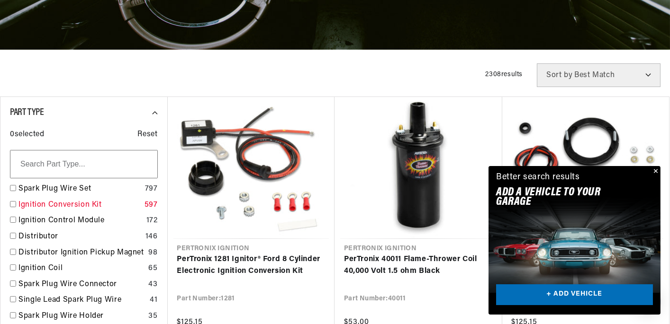
click at [80, 203] on link "Ignition Conversion Kit" at bounding box center [79, 205] width 122 height 12
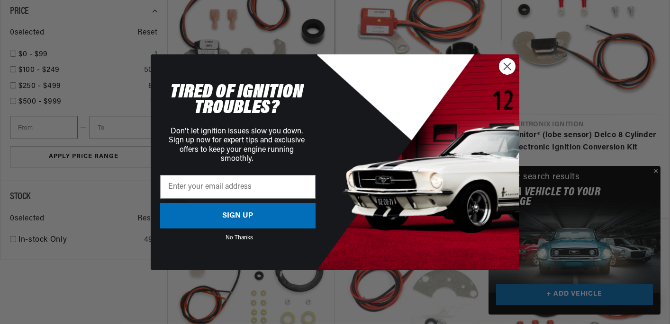
click at [501, 71] on circle "Close dialog" at bounding box center [507, 66] width 16 height 16
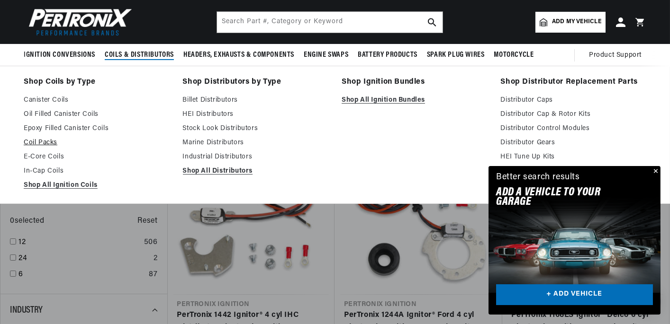
scroll to position [426, 0]
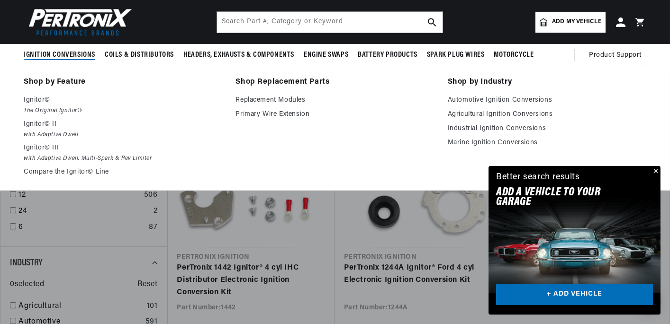
click at [63, 53] on span "Ignition Conversions" at bounding box center [60, 55] width 72 height 10
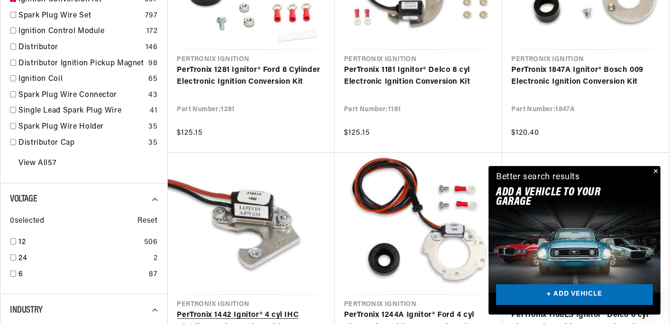
scroll to position [0, 353]
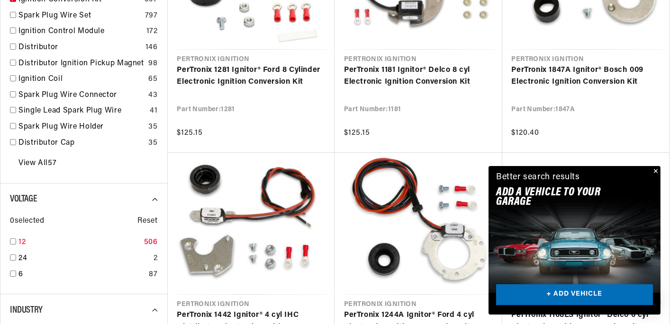
click at [13, 242] on input "checkbox" at bounding box center [13, 242] width 6 height 6
checkbox input "true"
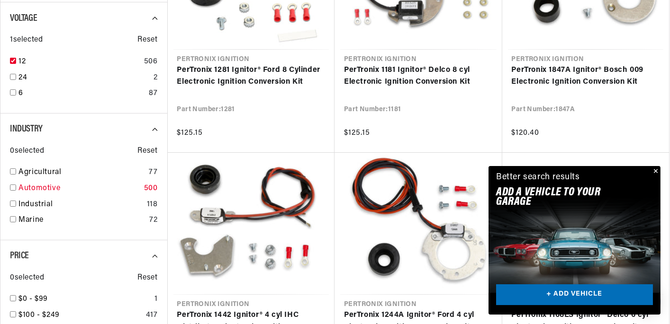
click at [11, 187] on input "checkbox" at bounding box center [13, 188] width 6 height 6
checkbox input "true"
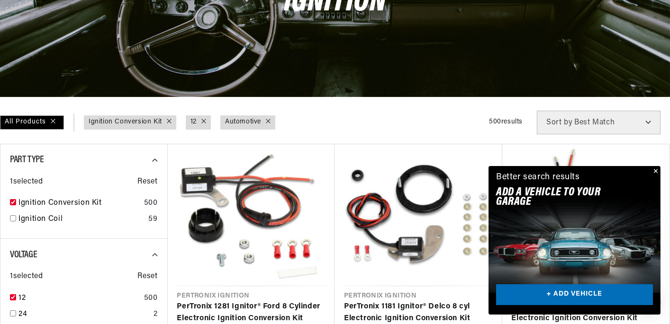
click at [646, 121] on select "Best Match Featured Name, A-Z Name, Z-A Price, Low to High Price, High to Low" at bounding box center [599, 123] width 124 height 24
select select "title"
click at [537, 111] on select "Best Match Featured Name, A-Z Name, Z-A Price, Low to High Price, High to Low" at bounding box center [599, 123] width 124 height 24
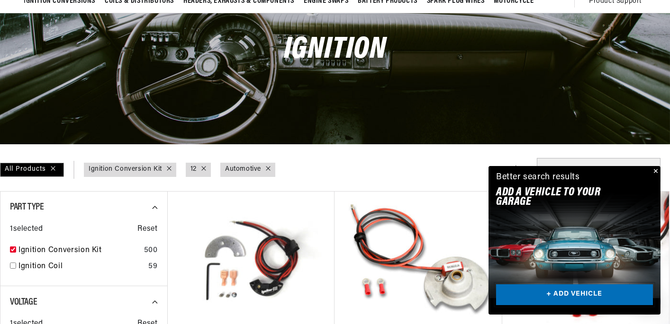
click at [583, 294] on link "+ ADD VEHICLE" at bounding box center [574, 295] width 157 height 21
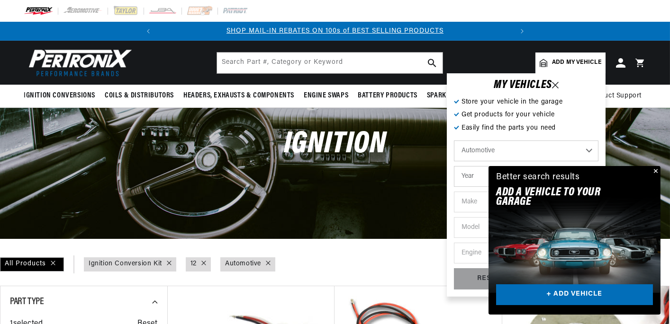
click at [654, 170] on button "Close" at bounding box center [654, 171] width 11 height 11
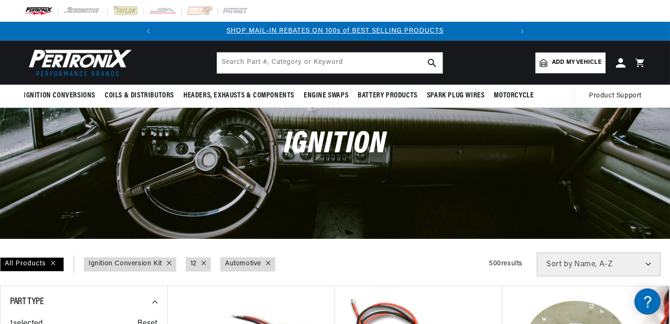
click at [567, 63] on span "Add my vehicle" at bounding box center [576, 62] width 49 height 9
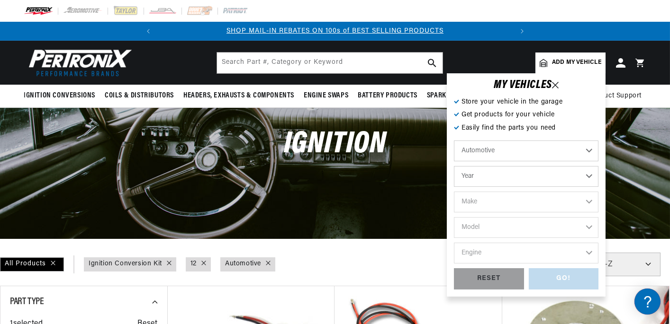
scroll to position [0, 353]
click at [590, 149] on select "Automotive Agricultural Industrial Marine Motorcycle" at bounding box center [526, 151] width 144 height 21
click at [589, 149] on select "Automotive Agricultural Industrial Marine Motorcycle" at bounding box center [526, 151] width 144 height 21
click at [586, 173] on select "Year 2022 2021 2020 2019 2018 2017 2016 2015 2014 2013 2012 2011 2010 2009 2008…" at bounding box center [526, 176] width 144 height 21
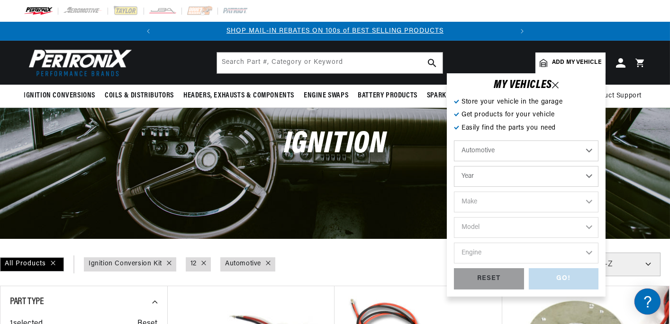
scroll to position [0, 353]
select select "1954"
click at [454, 166] on select "Year 2022 2021 2020 2019 2018 2017 2016 2015 2014 2013 2012 2011 2010 2009 2008…" at bounding box center [526, 176] width 144 height 21
select select "1954"
click at [586, 201] on select "Make Aston Martin Buick Cadillac Chevrolet Chrysler Dodge Ford GMC Healey Hillm…" at bounding box center [526, 202] width 144 height 21
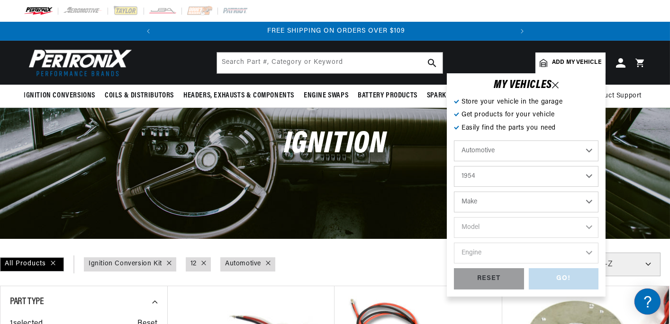
select select "Dodge"
click at [454, 192] on select "Make Aston Martin Buick Cadillac Chevrolet Chrysler Dodge Ford GMC Healey Hillm…" at bounding box center [526, 202] width 144 height 21
select select "Dodge"
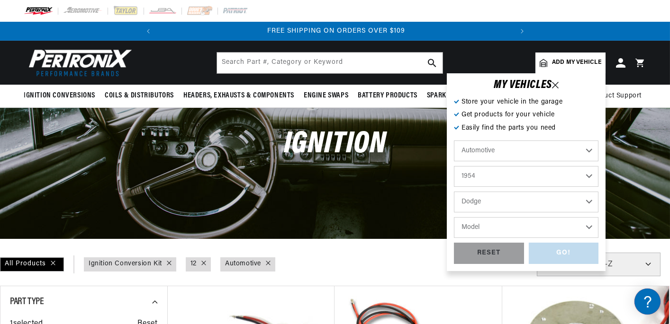
click at [588, 225] on select "Model Coronet Custom Meadowbrook Truck" at bounding box center [526, 227] width 144 height 21
select select "Truck"
click at [454, 217] on select "Model Coronet Custom Meadowbrook Truck" at bounding box center [526, 227] width 144 height 21
select select "Truck"
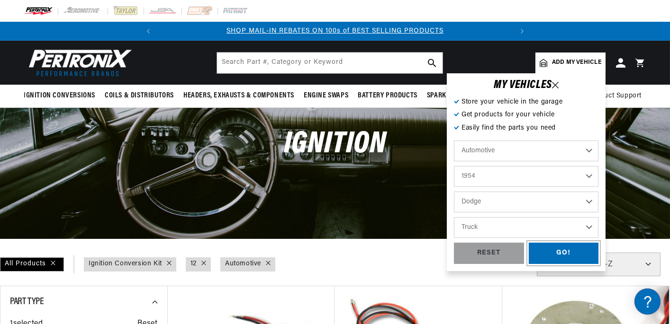
click at [565, 252] on div "GO!" at bounding box center [564, 253] width 70 height 21
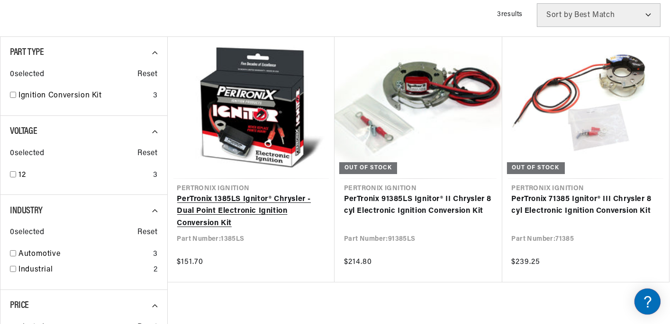
click at [249, 206] on link "PerTronix 1385LS Ignitor® Chrysler - Dual Point Electronic Ignition Conversion …" at bounding box center [251, 212] width 148 height 36
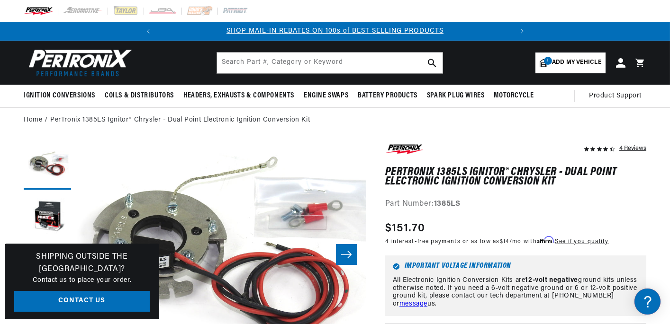
scroll to position [0, 353]
